Goal: Task Accomplishment & Management: Use online tool/utility

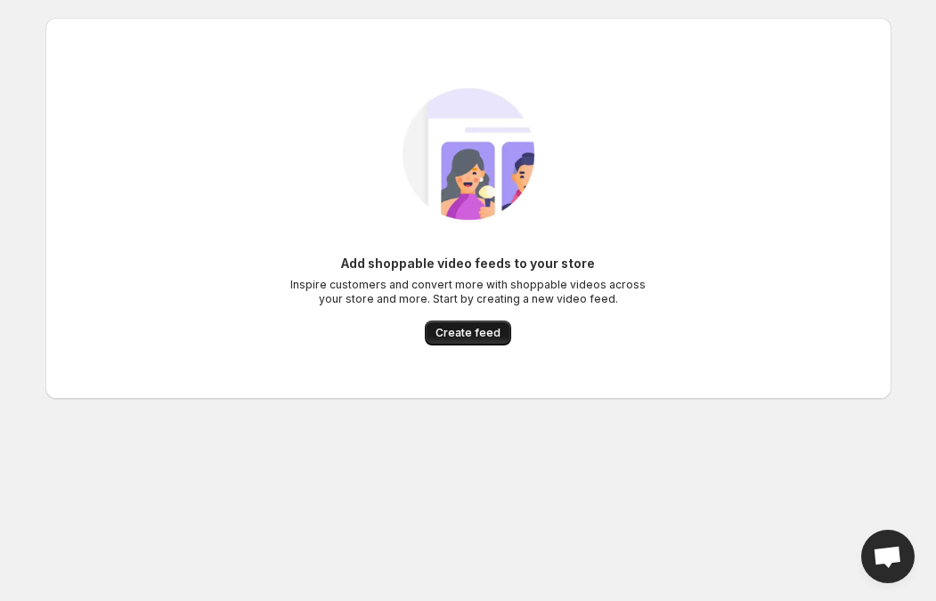
click at [477, 335] on span "Create feed" at bounding box center [468, 333] width 65 height 14
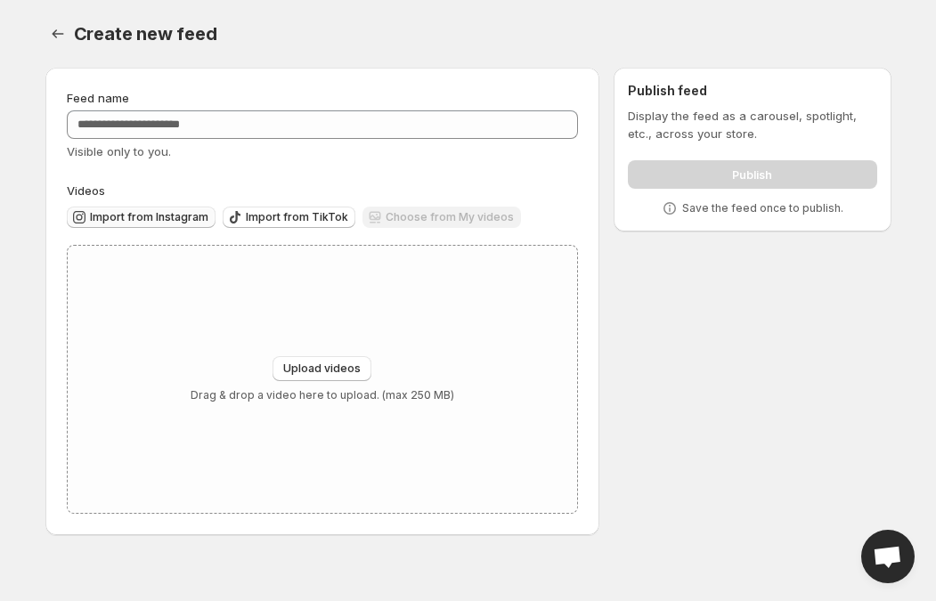
click at [162, 221] on span "Import from Instagram" at bounding box center [149, 217] width 118 height 14
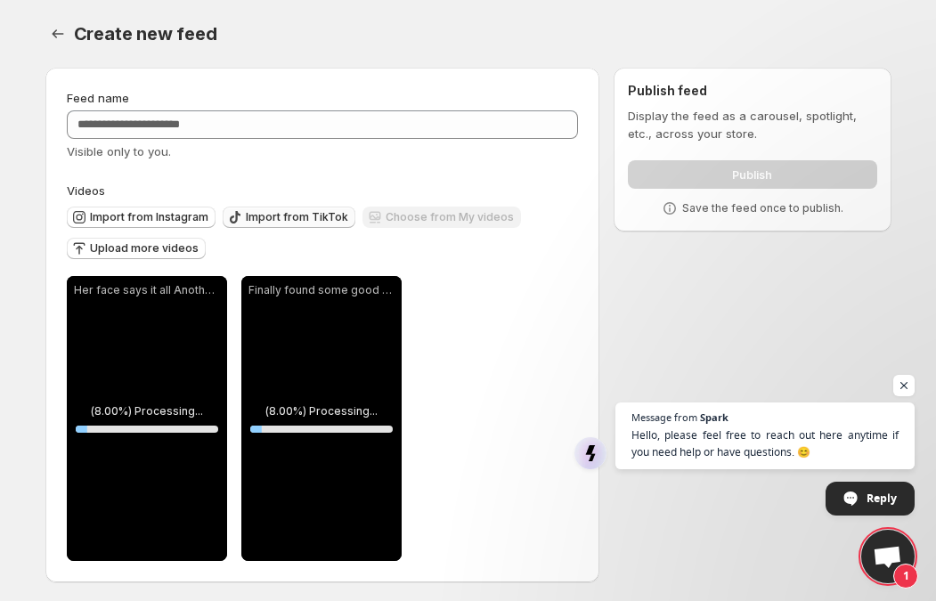
click at [278, 216] on span "Import from TikTok" at bounding box center [297, 217] width 102 height 14
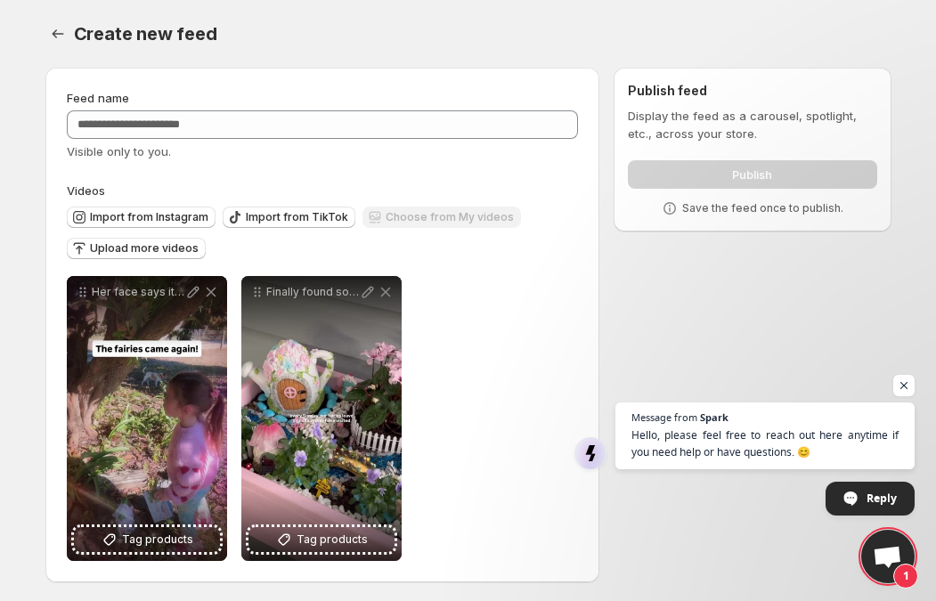
scroll to position [4, 0]
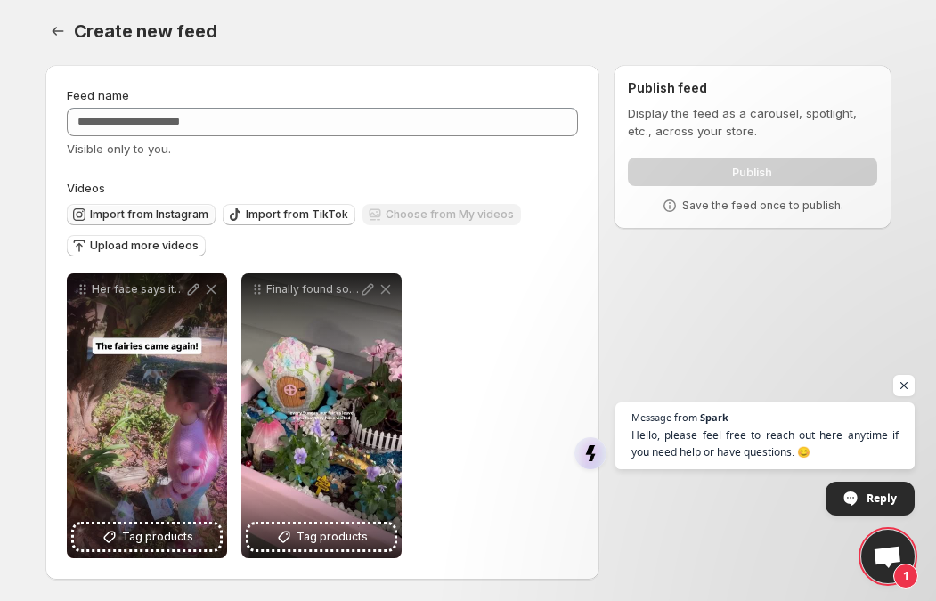
click at [134, 215] on span "Import from Instagram" at bounding box center [149, 215] width 118 height 14
click at [283, 208] on span "Import from TikTok" at bounding box center [297, 215] width 102 height 14
click at [111, 242] on span "Upload more videos" at bounding box center [144, 246] width 109 height 14
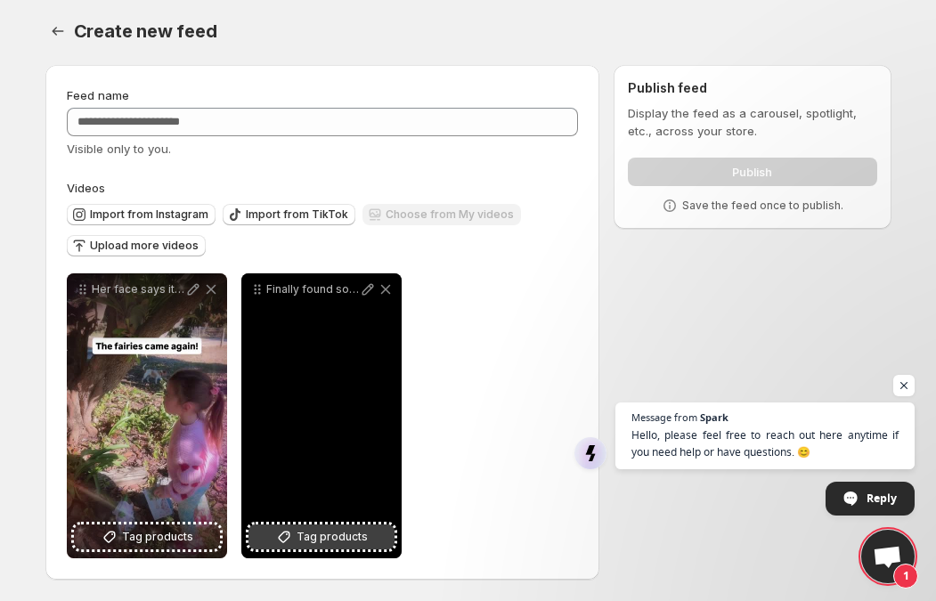
click at [307, 538] on span "Tag products" at bounding box center [332, 537] width 71 height 18
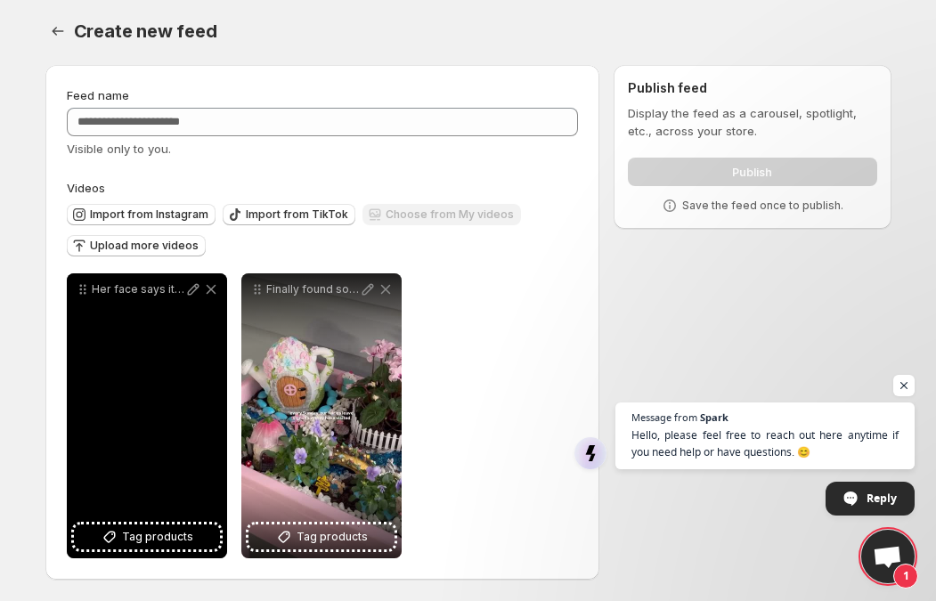
click at [159, 551] on div "Her face says it all Another fairy just visited her garden Who else loves magic…" at bounding box center [147, 415] width 160 height 285
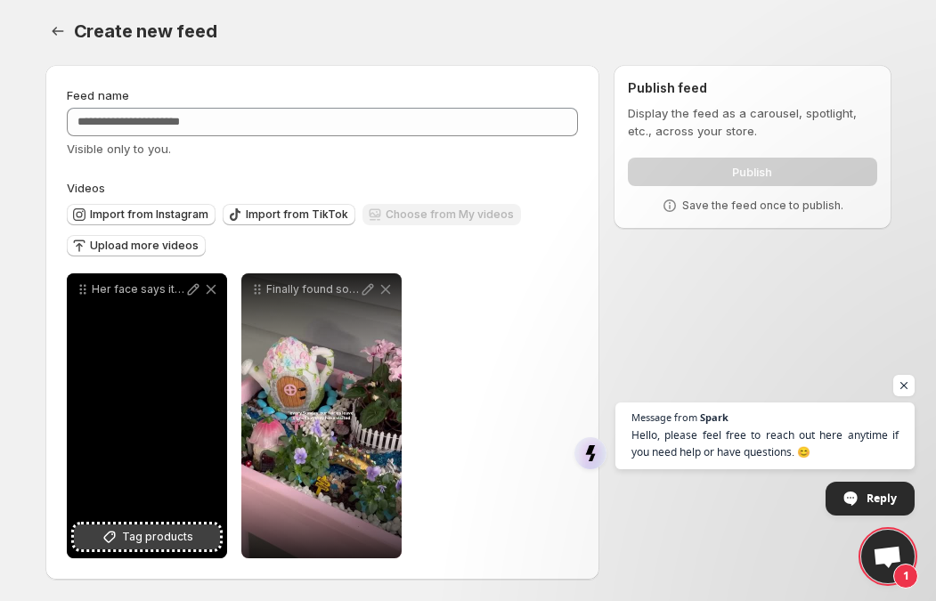
click at [158, 538] on span "Tag products" at bounding box center [157, 537] width 71 height 18
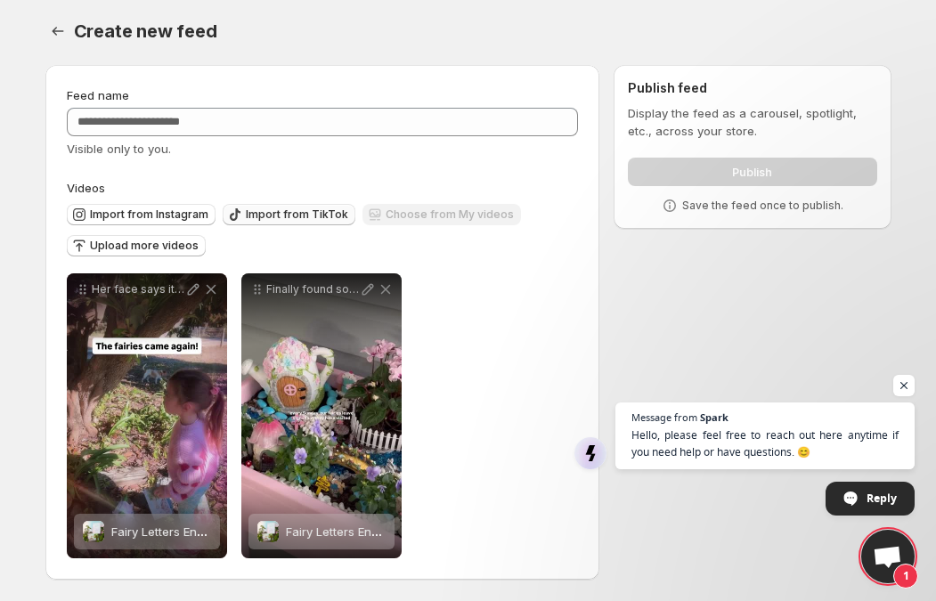
click at [288, 218] on span "Import from TikTok" at bounding box center [297, 215] width 102 height 14
click at [274, 221] on button "Import from TikTok" at bounding box center [289, 214] width 133 height 21
click at [897, 383] on span "Open chat" at bounding box center [904, 386] width 22 height 22
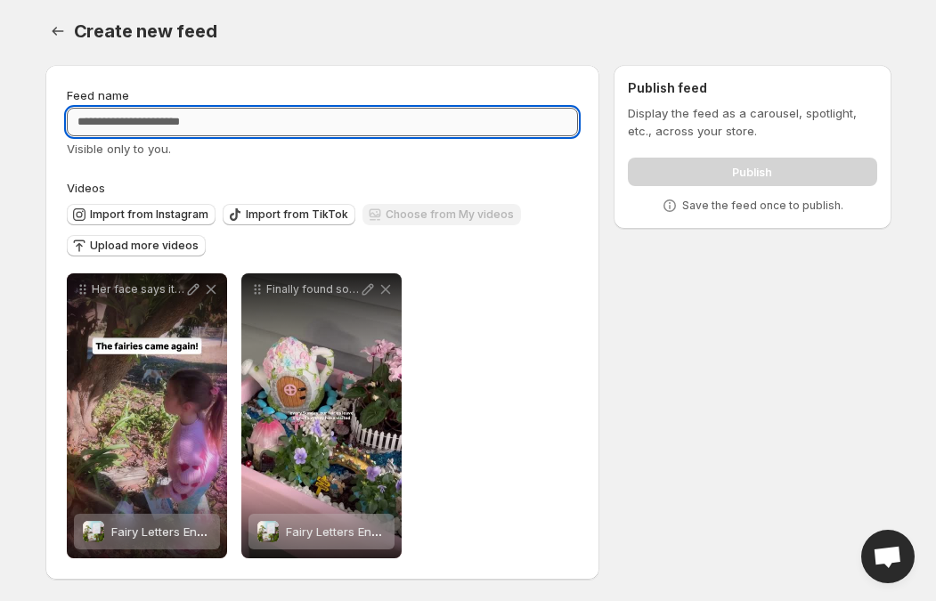
click at [544, 129] on input "Feed name" at bounding box center [323, 122] width 512 height 29
type input "**********"
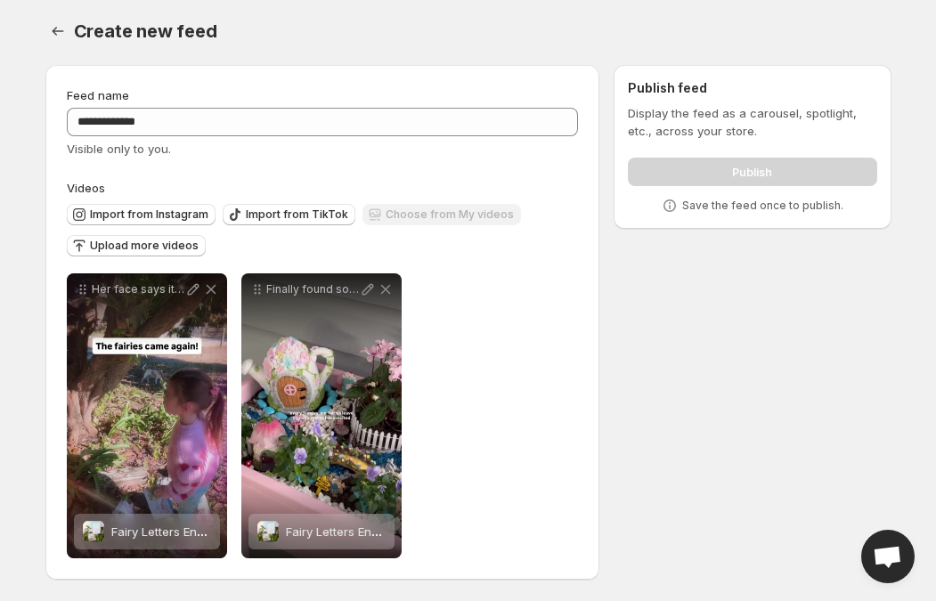
scroll to position [0, 0]
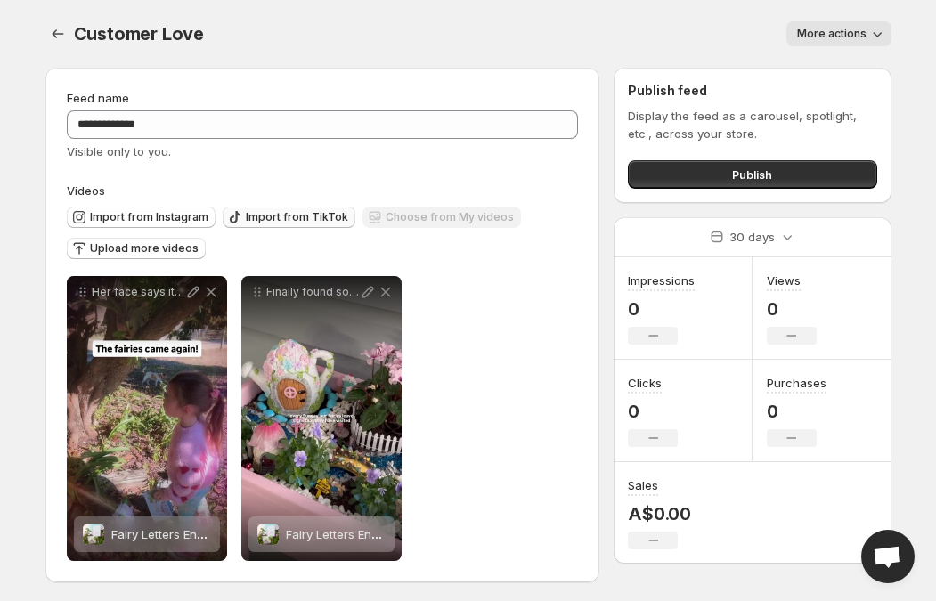
click at [296, 221] on span "Import from TikTok" at bounding box center [297, 217] width 102 height 14
click at [728, 178] on button "Publish" at bounding box center [752, 174] width 249 height 29
click at [495, 379] on div "**********" at bounding box center [323, 418] width 512 height 285
click at [179, 217] on span "Import from Instagram" at bounding box center [149, 217] width 118 height 14
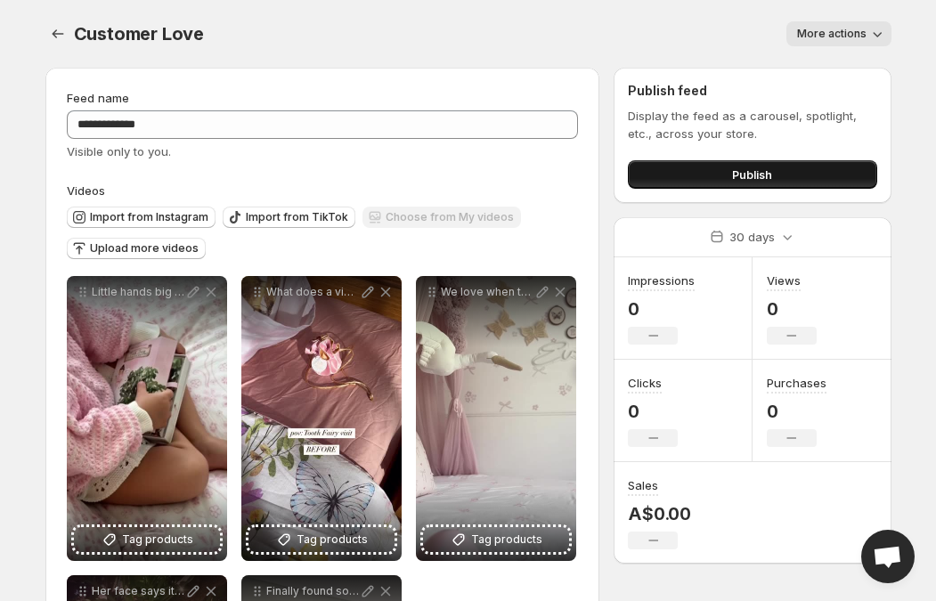
click at [698, 179] on button "Publish" at bounding box center [752, 174] width 249 height 29
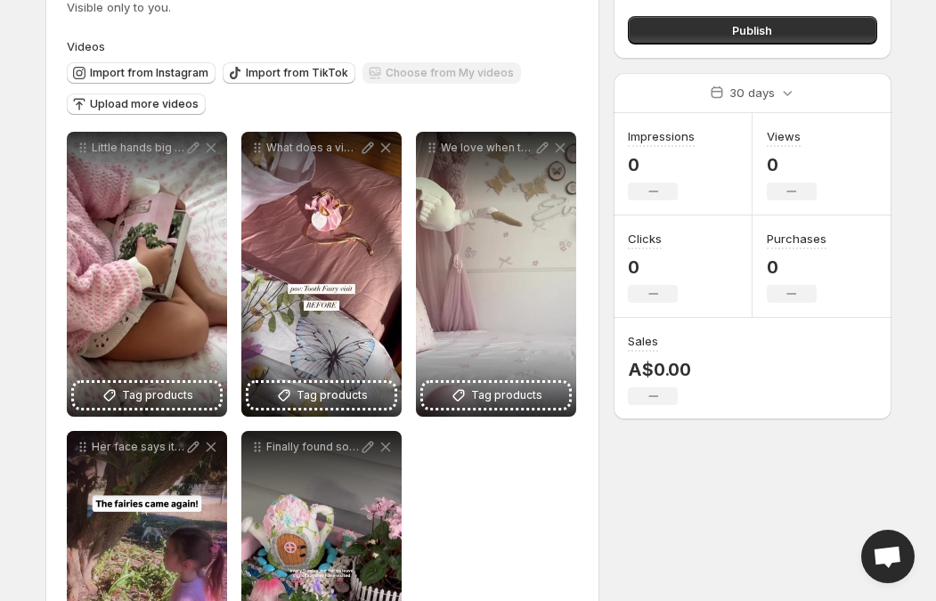
scroll to position [303, 0]
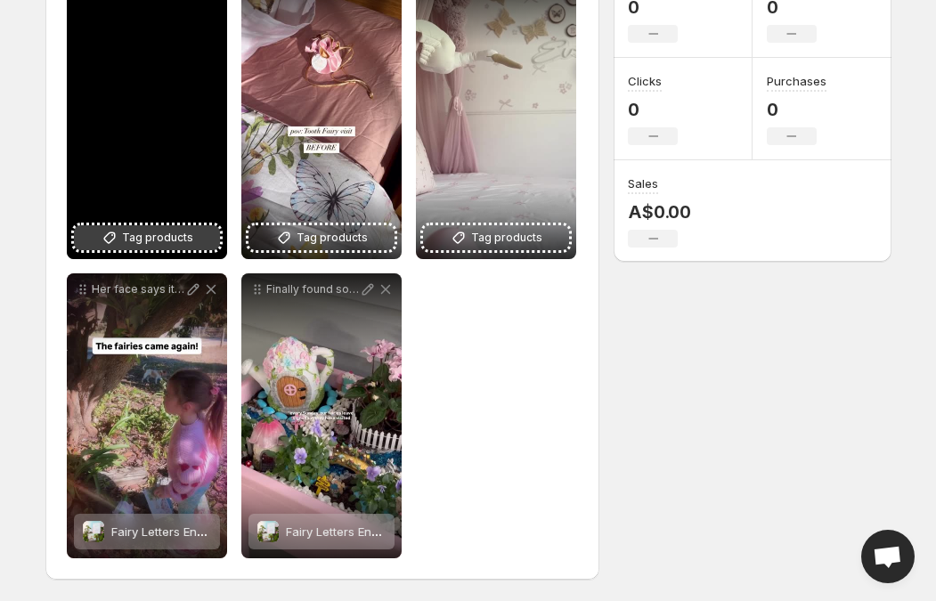
click at [141, 236] on span "Tag products" at bounding box center [157, 238] width 71 height 18
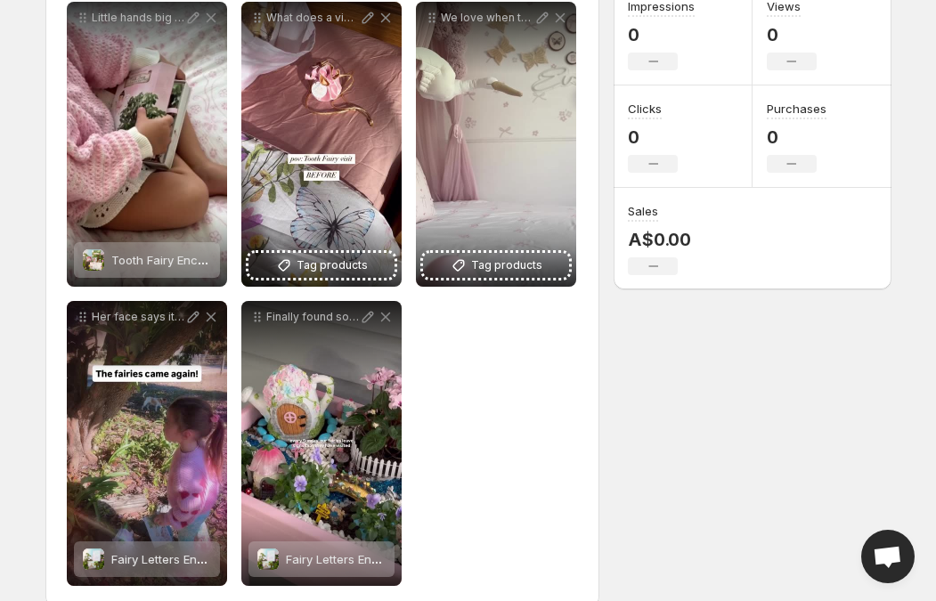
scroll to position [275, 0]
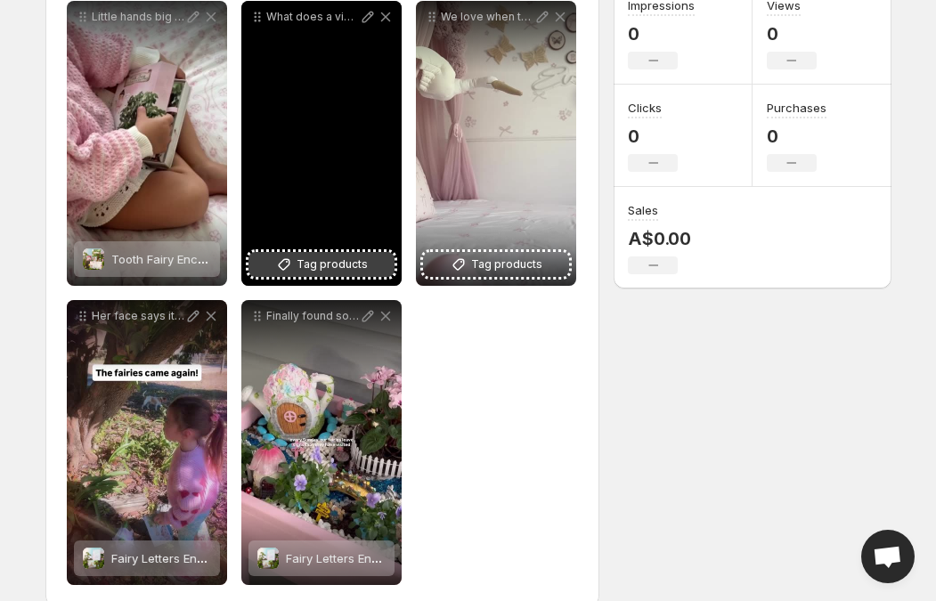
click at [308, 272] on span "Tag products" at bounding box center [332, 265] width 71 height 18
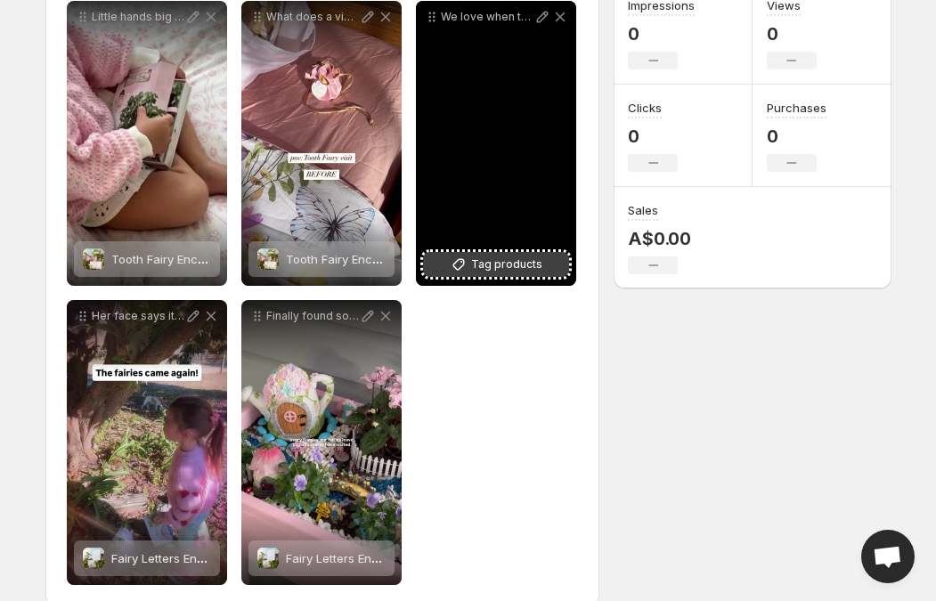
click at [474, 273] on span "Tag products" at bounding box center [506, 265] width 71 height 18
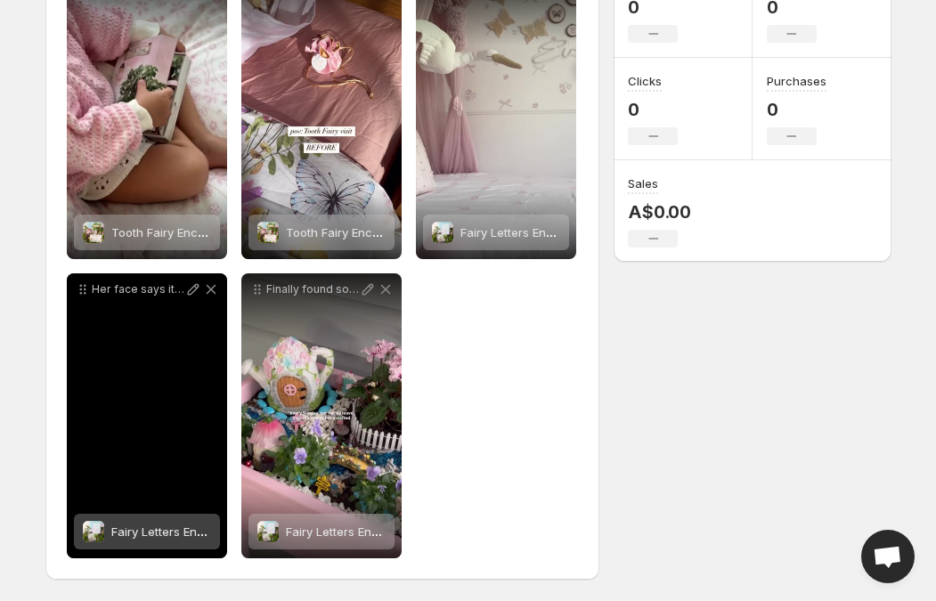
scroll to position [303, 0]
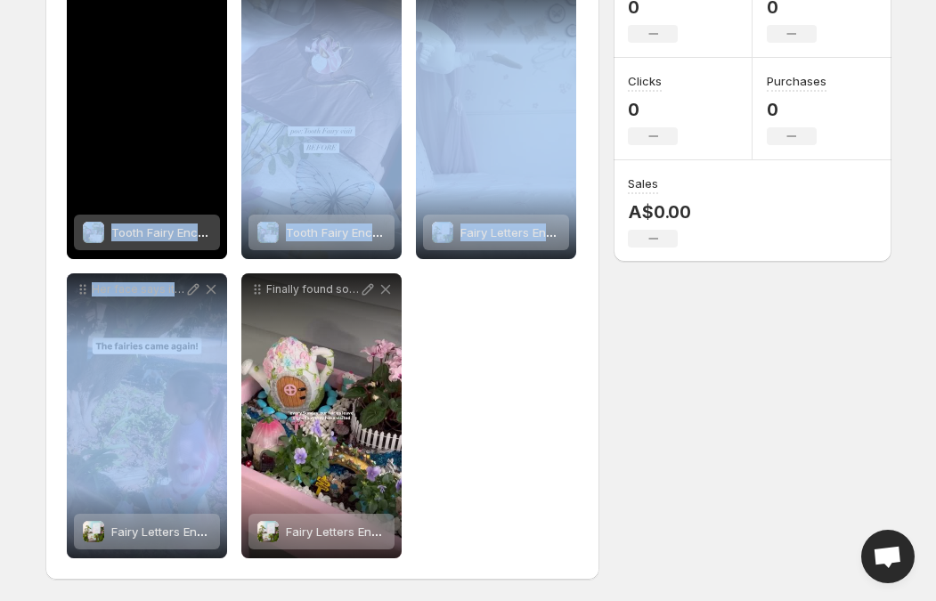
drag, startPoint x: 144, startPoint y: 357, endPoint x: 115, endPoint y: 119, distance: 239.7
click at [115, 119] on div "**********" at bounding box center [323, 266] width 512 height 584
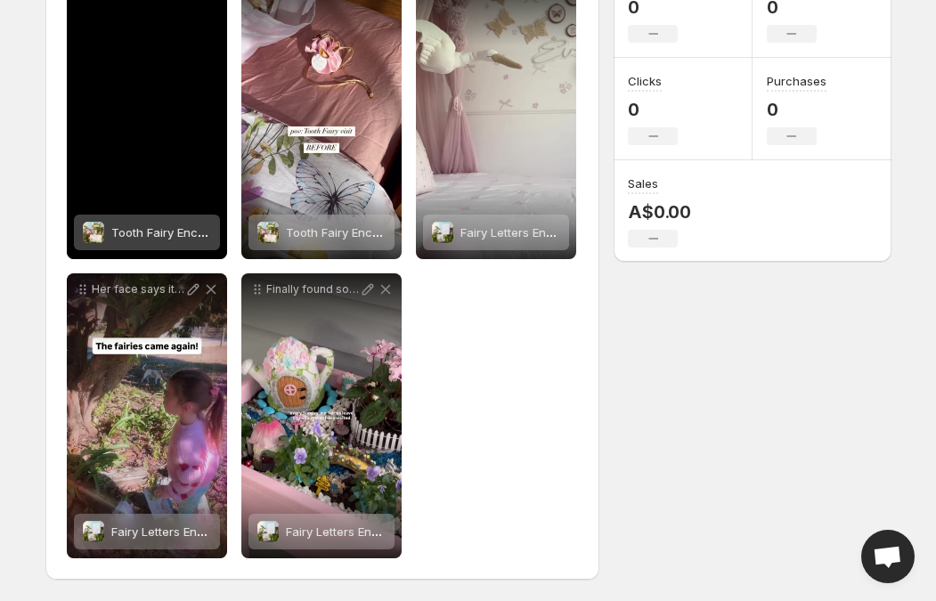
click at [538, 432] on div "**********" at bounding box center [323, 266] width 512 height 584
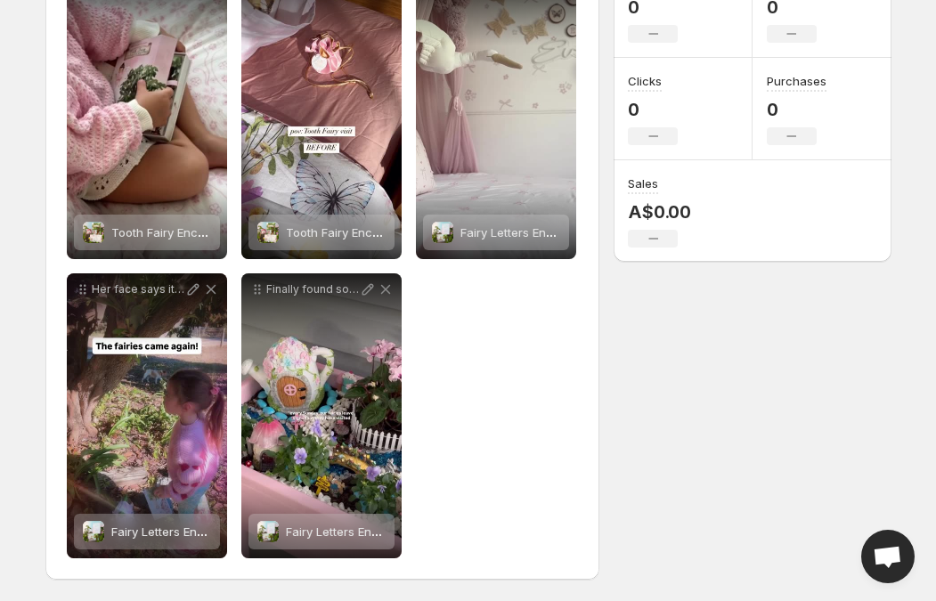
scroll to position [0, 0]
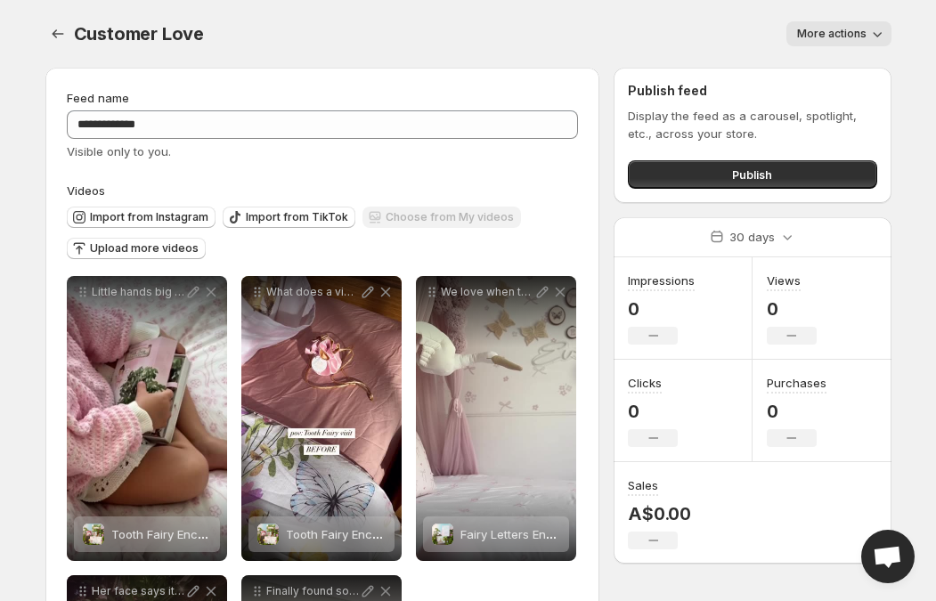
click at [844, 32] on span "More actions" at bounding box center [831, 34] width 69 height 14
click at [590, 29] on div "More actions" at bounding box center [558, 33] width 666 height 25
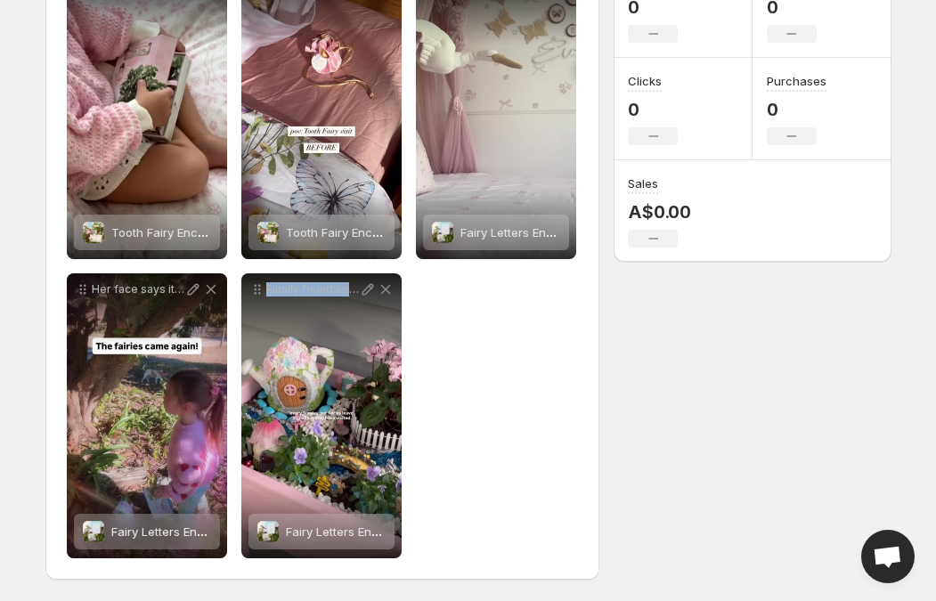
drag, startPoint x: 305, startPoint y: 459, endPoint x: 456, endPoint y: 436, distance: 153.2
click at [456, 436] on div "**********" at bounding box center [323, 266] width 512 height 584
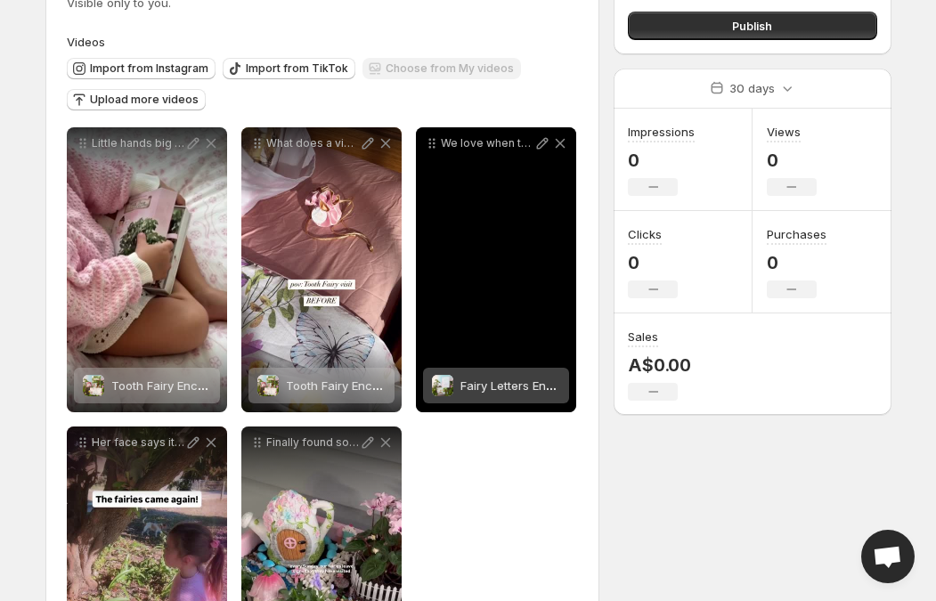
scroll to position [146, 0]
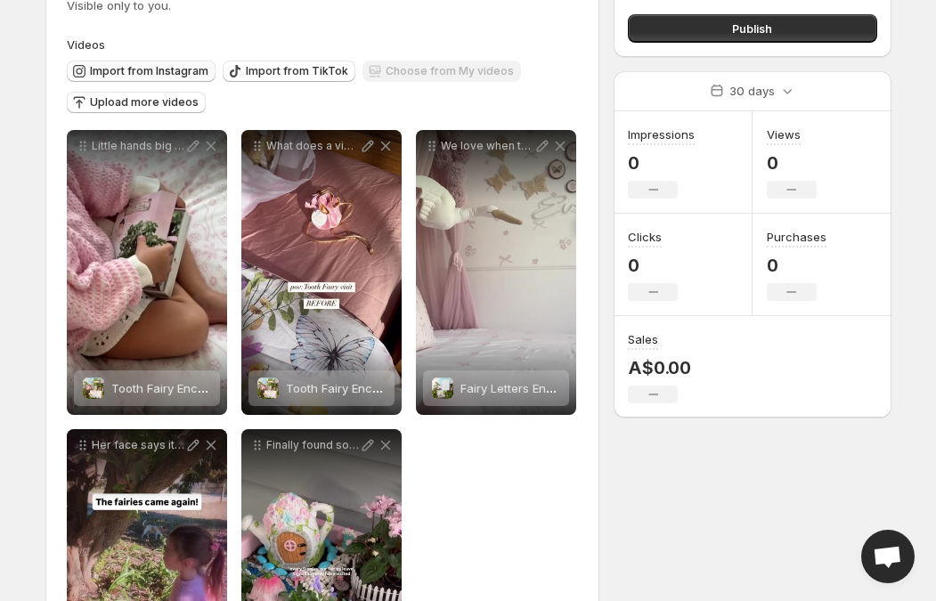
click at [138, 70] on span "Import from Instagram" at bounding box center [149, 71] width 118 height 14
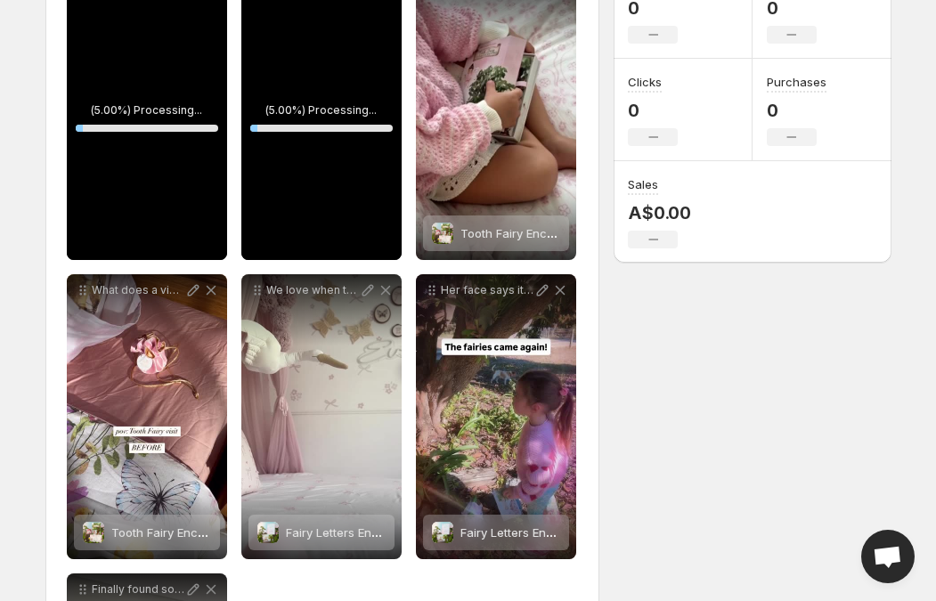
scroll to position [355, 0]
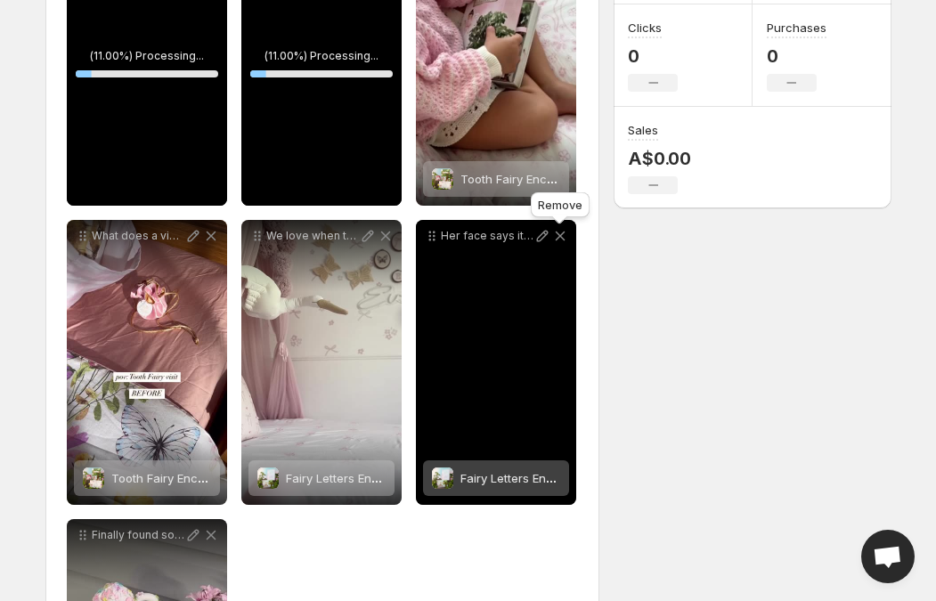
click at [561, 241] on icon at bounding box center [560, 236] width 18 height 18
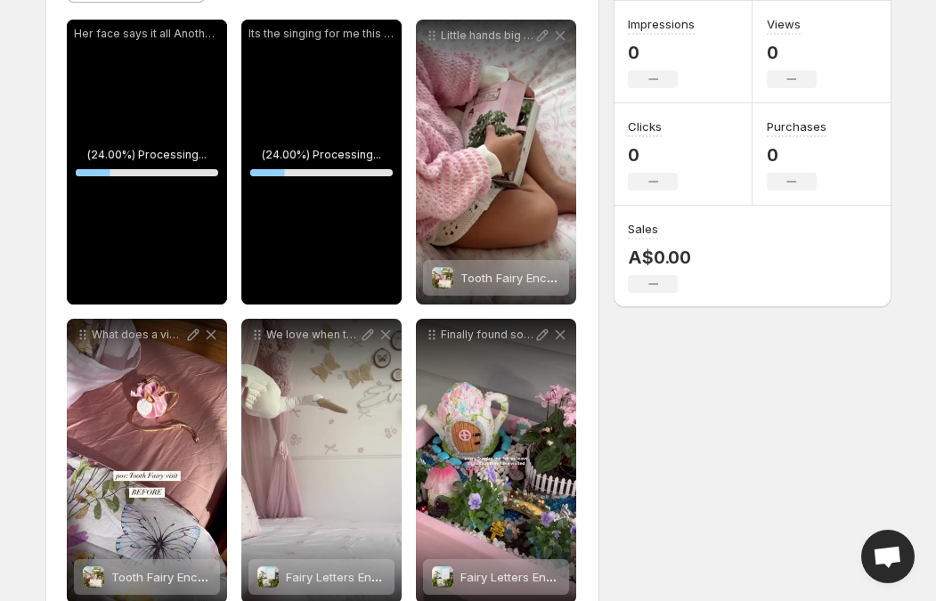
scroll to position [255, 0]
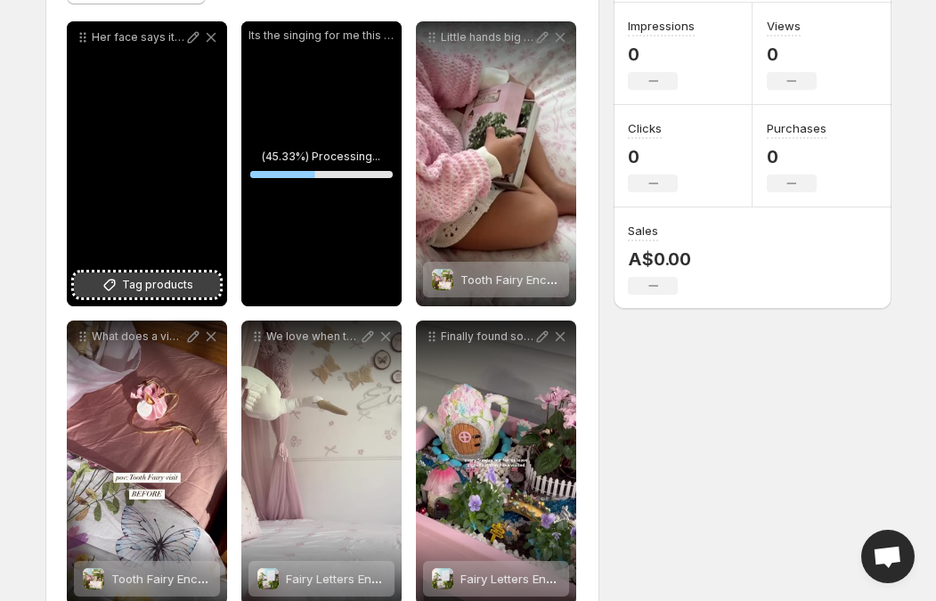
click at [118, 290] on icon at bounding box center [110, 285] width 18 height 18
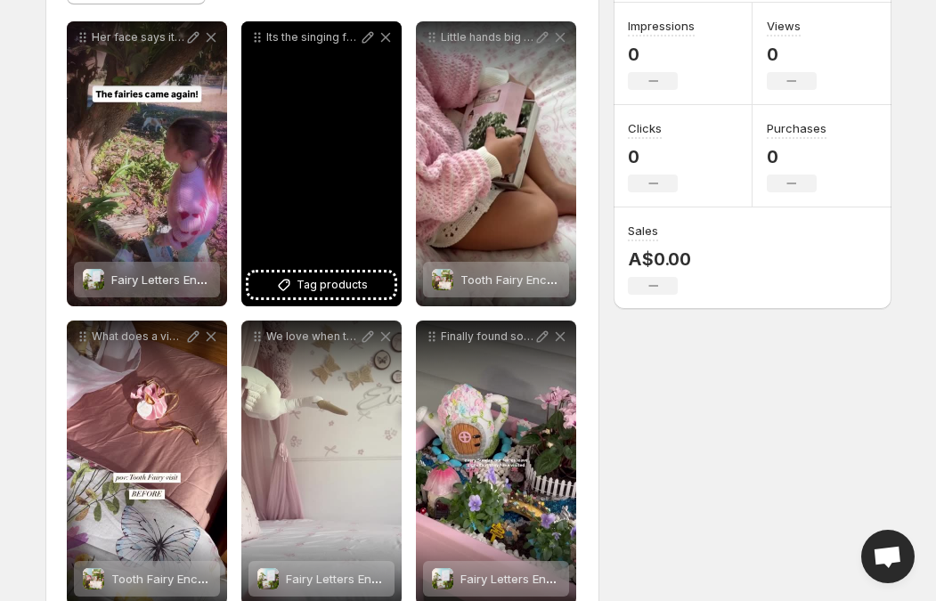
click at [309, 293] on span "Tag products" at bounding box center [332, 285] width 71 height 18
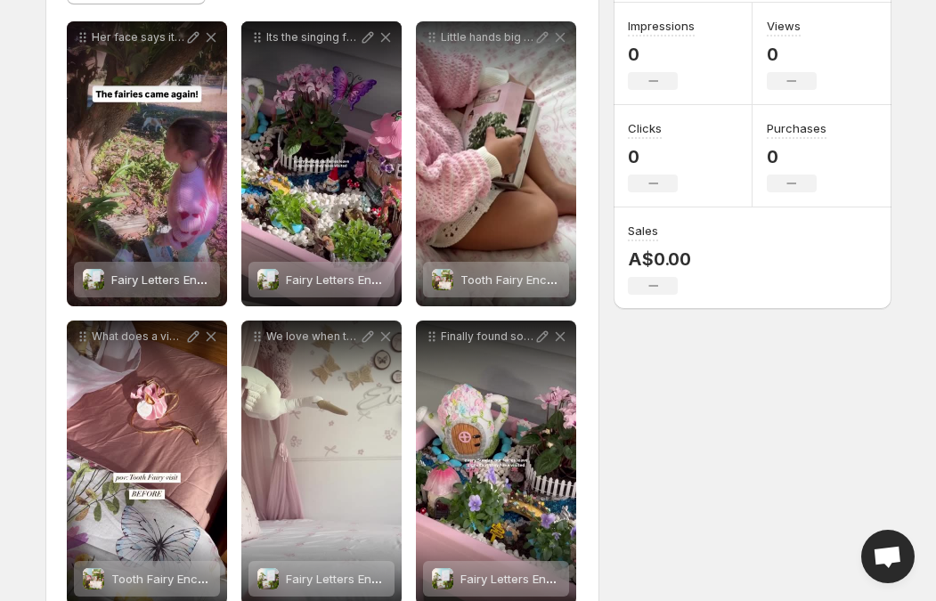
scroll to position [0, 0]
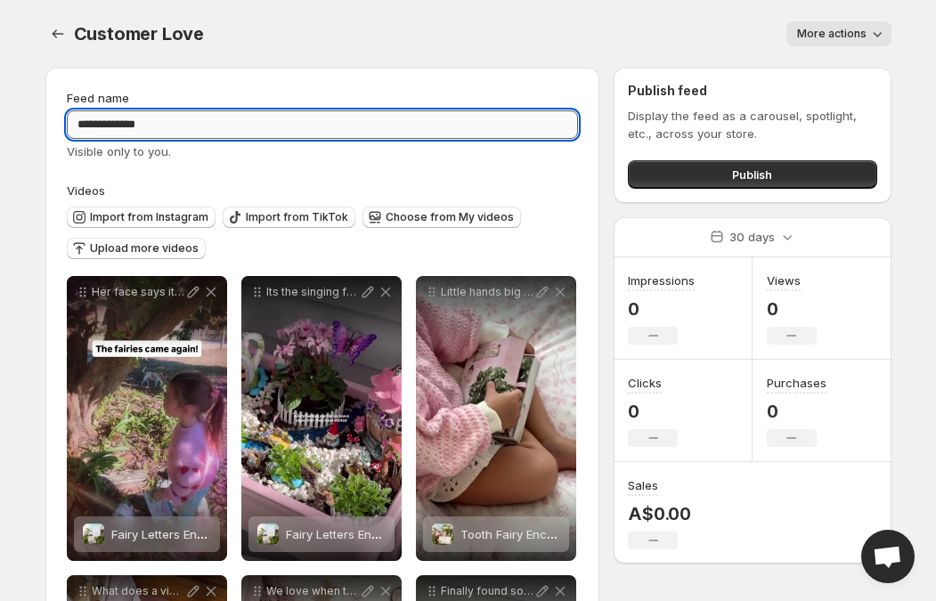
click at [77, 131] on input "**********" at bounding box center [323, 124] width 512 height 29
type input "**********"
